Goal: Task Accomplishment & Management: Manage account settings

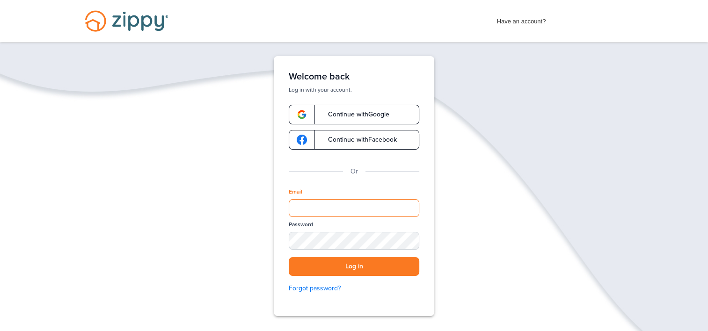
click at [311, 215] on input "Email" at bounding box center [354, 208] width 130 height 18
type input "**********"
click at [342, 264] on button "Log in" at bounding box center [354, 266] width 130 height 19
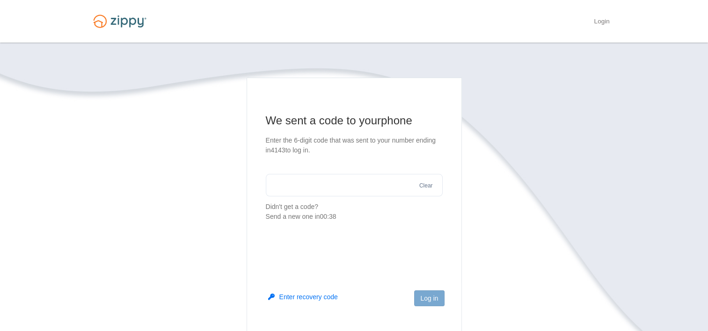
click at [322, 185] on input "text" at bounding box center [354, 185] width 177 height 22
type input "******"
click at [423, 300] on button "Log in" at bounding box center [429, 298] width 30 height 16
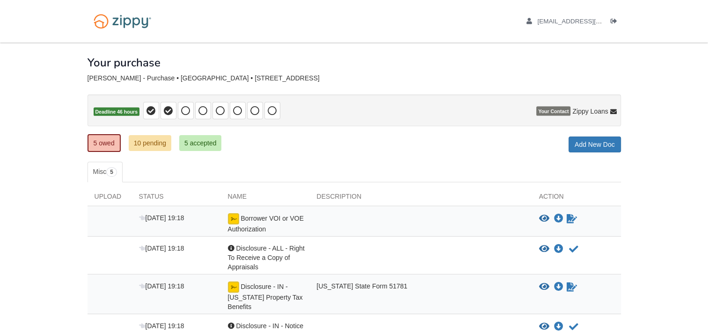
scroll to position [94, 0]
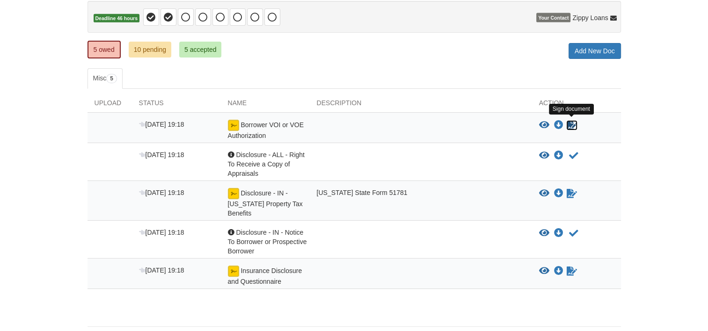
click at [569, 123] on icon "Sign Form" at bounding box center [571, 125] width 10 height 9
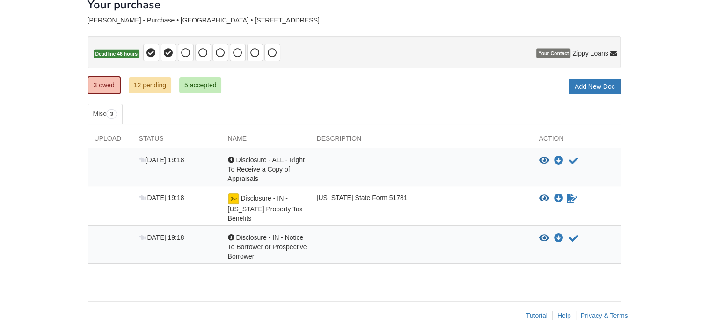
scroll to position [64, 0]
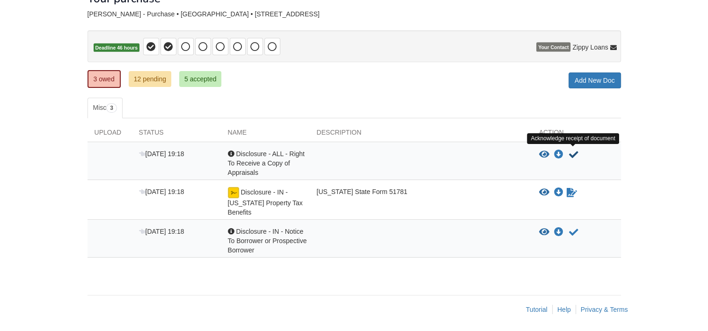
click at [574, 153] on icon "Acknowledge receipt of document" at bounding box center [573, 154] width 9 height 9
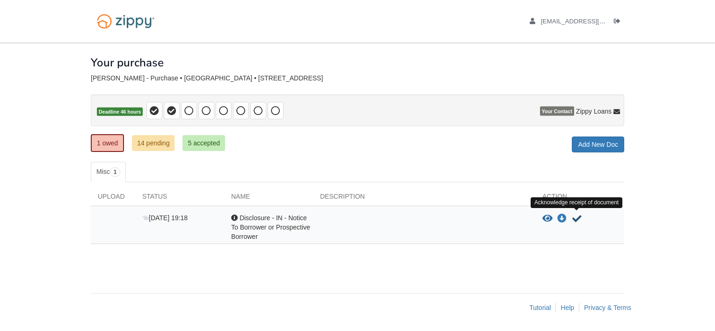
click at [575, 217] on icon "Acknowledge receipt of document" at bounding box center [576, 218] width 9 height 9
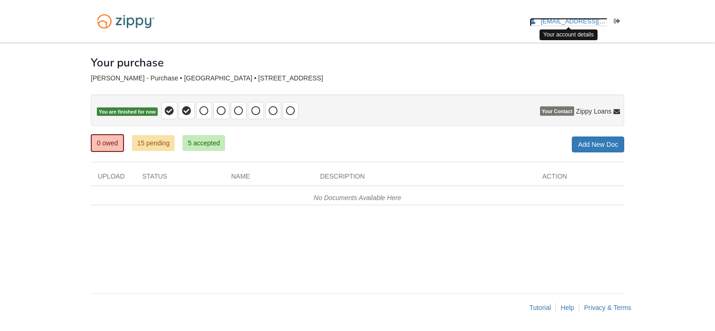
click at [574, 25] on link "[EMAIL_ADDRESS][DOMAIN_NAME]" at bounding box center [588, 22] width 118 height 9
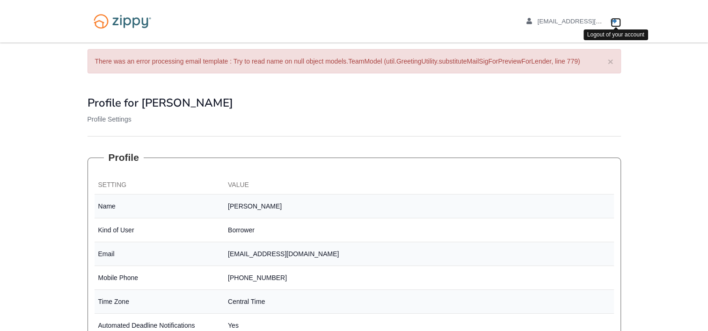
click at [615, 21] on icon "Log out" at bounding box center [613, 21] width 7 height 7
